Goal: Information Seeking & Learning: Learn about a topic

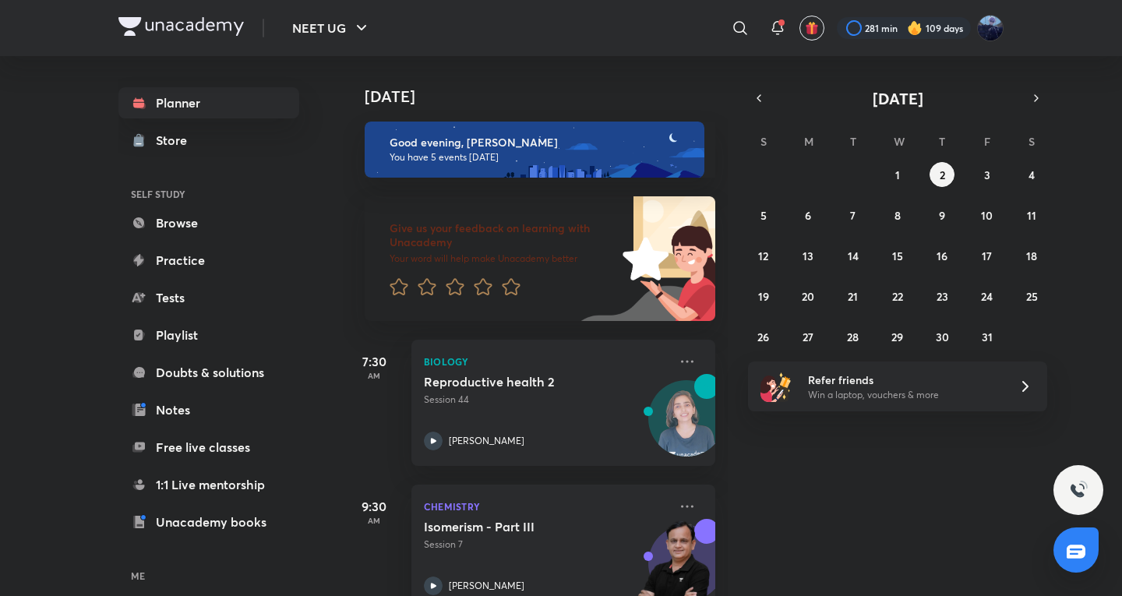
scroll to position [474, 0]
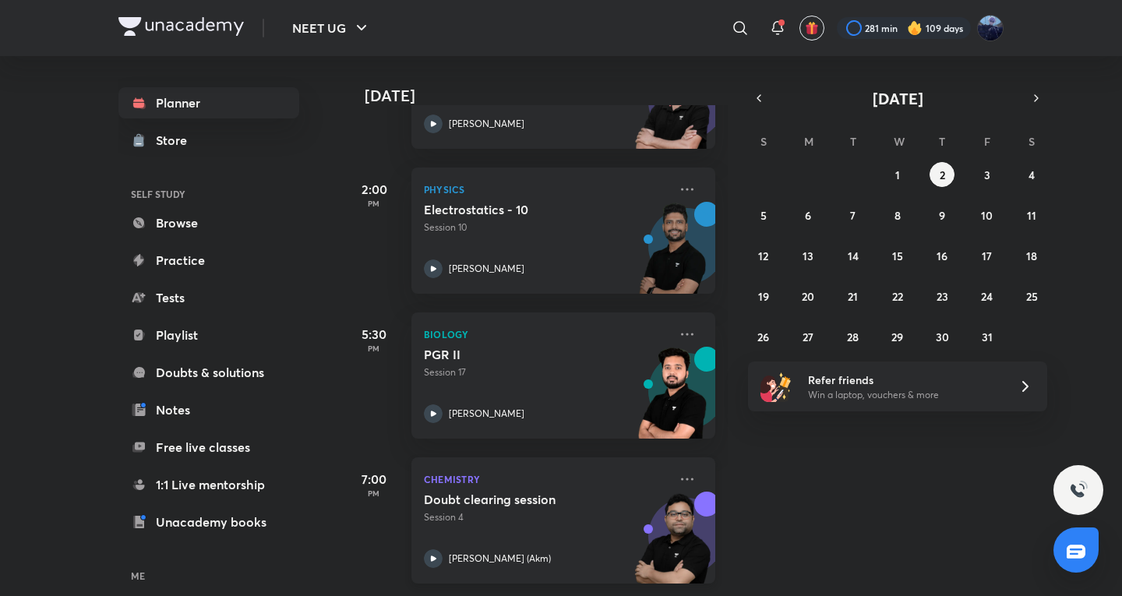
click at [633, 498] on img at bounding box center [672, 544] width 86 height 107
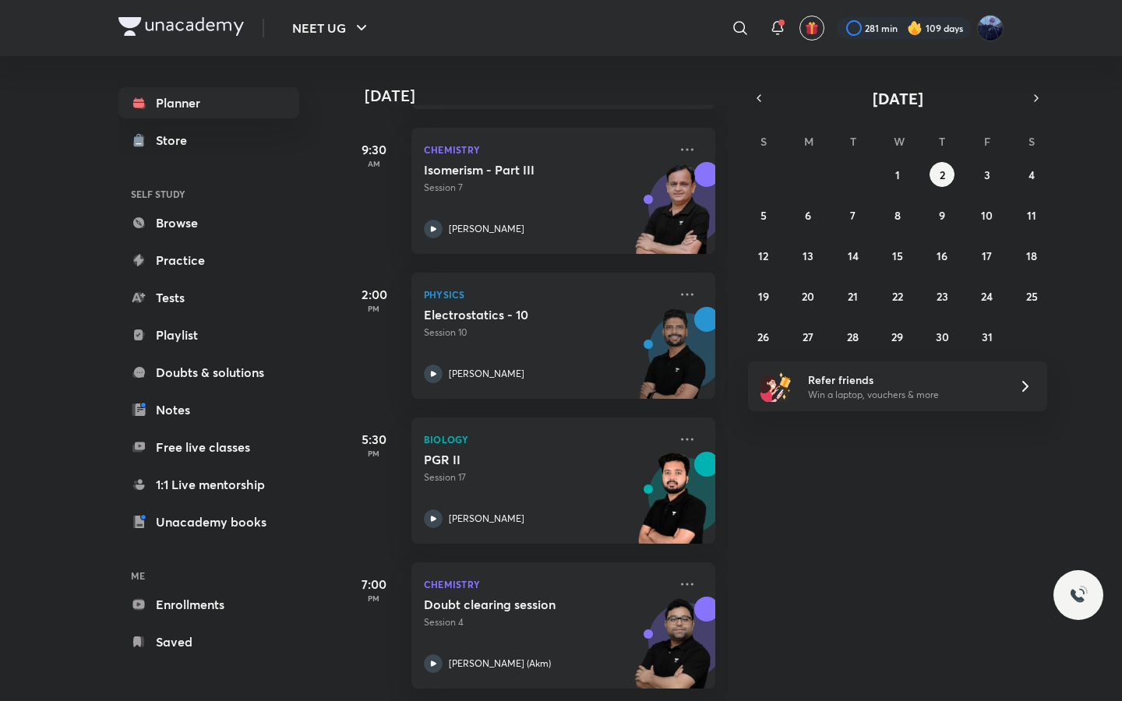
scroll to position [368, 0]
